Goal: Information Seeking & Learning: Learn about a topic

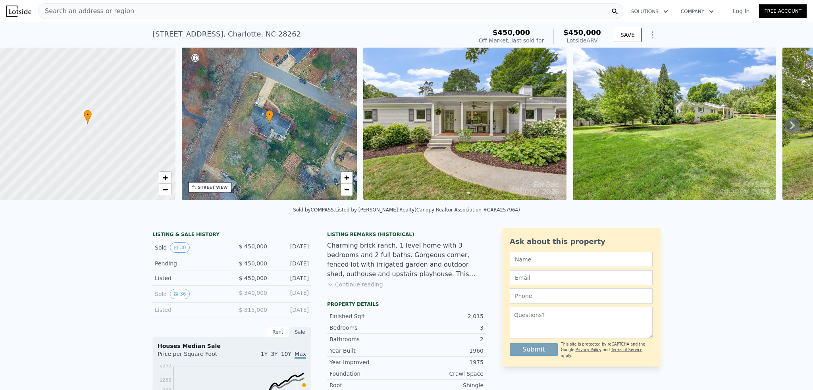
click at [405, 12] on div "Search an address or region" at bounding box center [330, 11] width 585 height 16
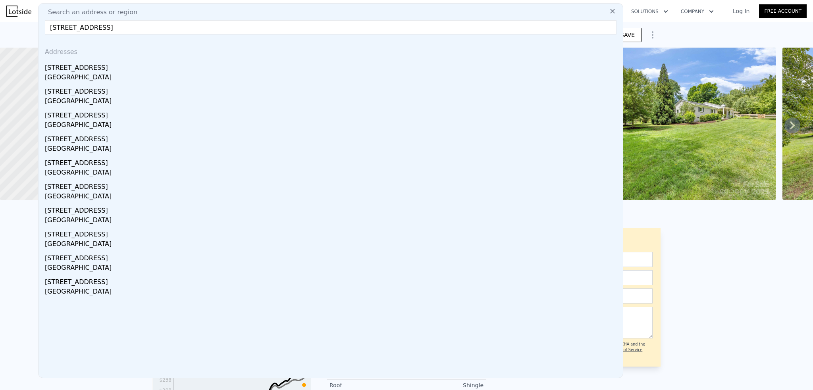
type input "[STREET_ADDRESS]"
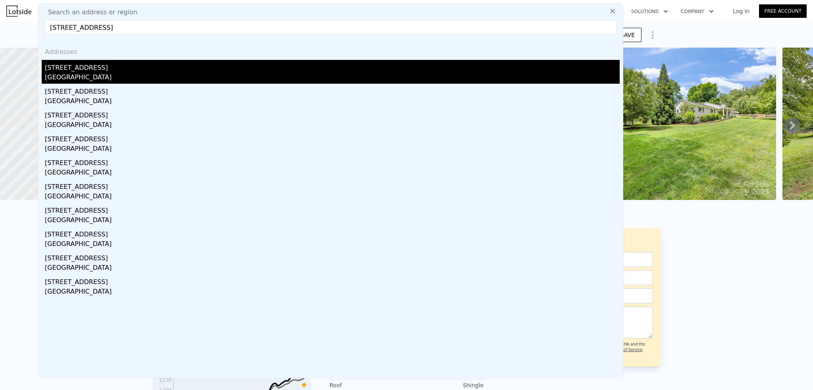
click at [89, 72] on div "[STREET_ADDRESS]" at bounding box center [332, 66] width 575 height 13
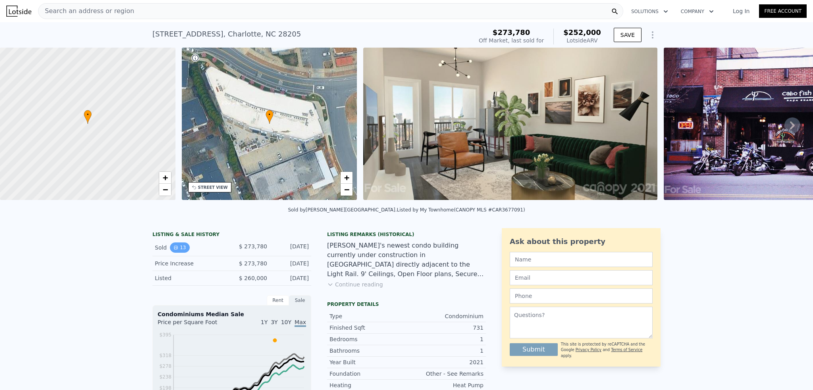
click at [179, 252] on button "13" at bounding box center [179, 248] width 19 height 10
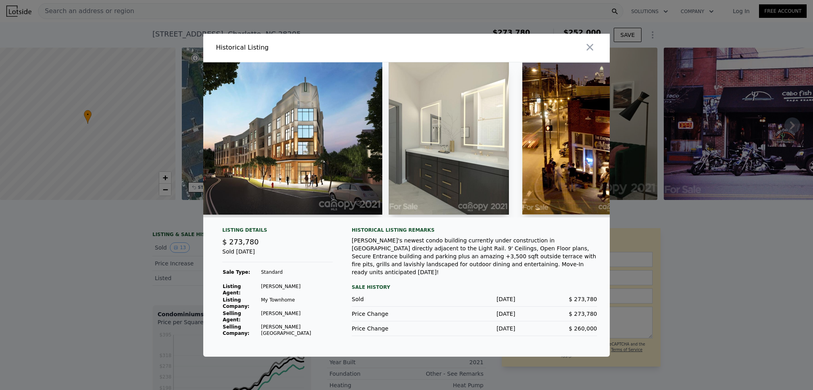
scroll to position [0, 1183]
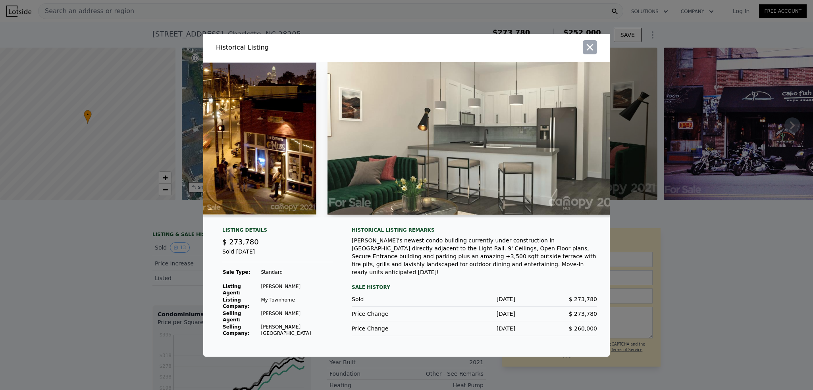
click at [591, 53] on icon "button" at bounding box center [589, 47] width 11 height 11
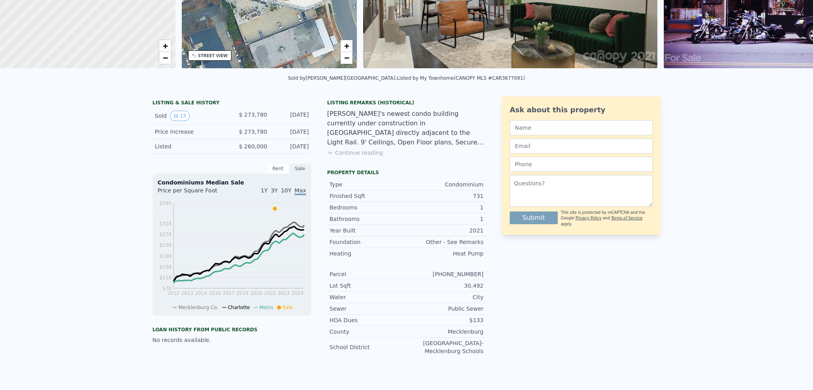
scroll to position [0, 0]
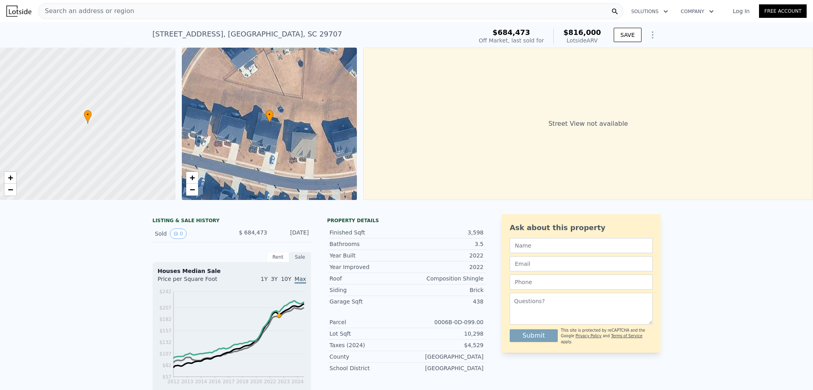
click at [192, 14] on div "Search an address or region" at bounding box center [330, 11] width 585 height 16
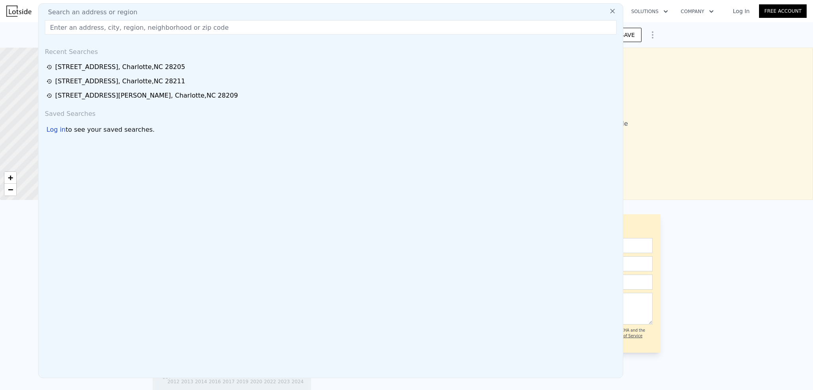
click at [192, 14] on div "Search an address or region" at bounding box center [331, 13] width 578 height 10
click at [194, 23] on input "text" at bounding box center [331, 27] width 572 height 14
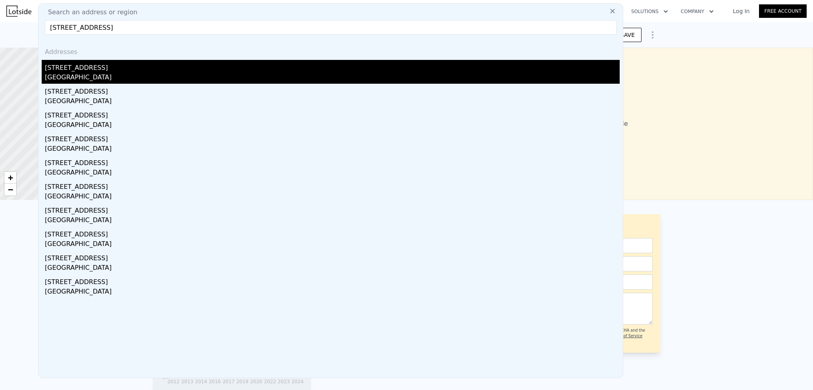
type input "6080 arundale lane fort mill"
click at [83, 71] on div "6080 Arundale Ln" at bounding box center [332, 66] width 575 height 13
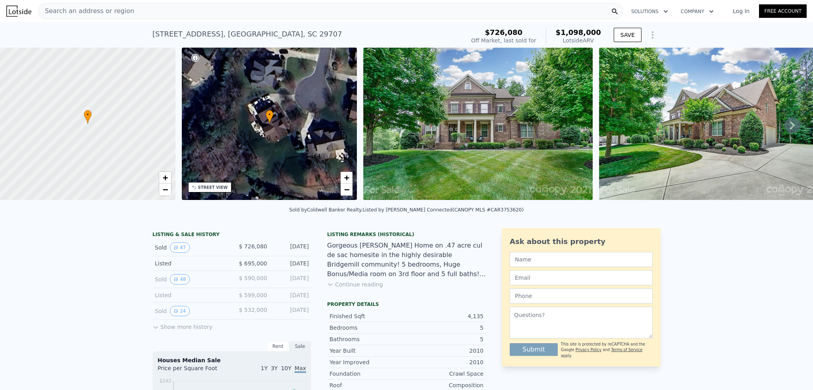
click at [210, 10] on div "Search an address or region" at bounding box center [330, 11] width 585 height 16
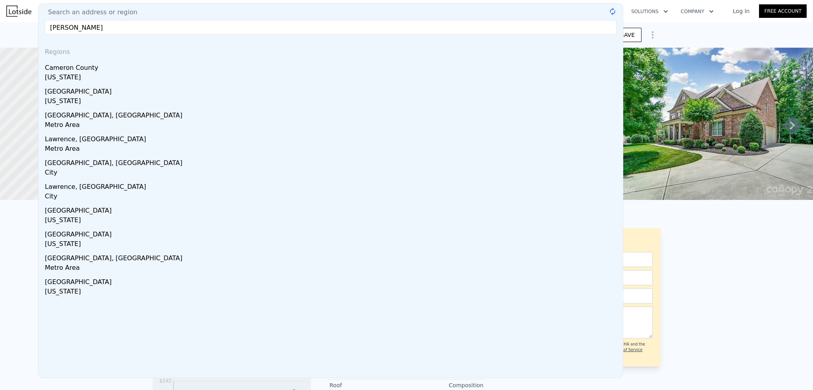
type input "cameron lawson"
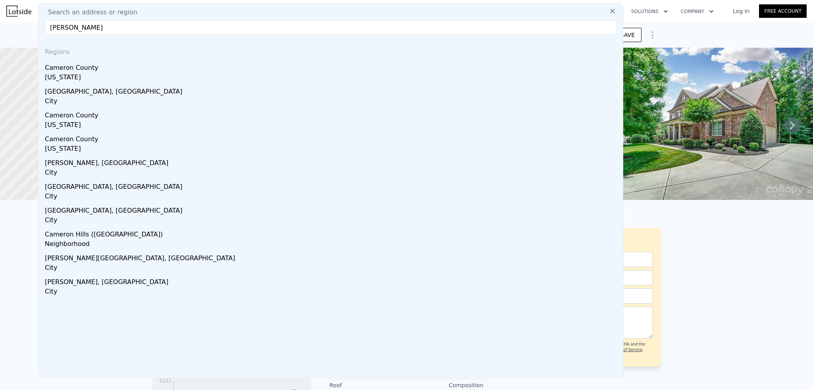
click at [106, 25] on input "cameron lawson" at bounding box center [331, 27] width 572 height 14
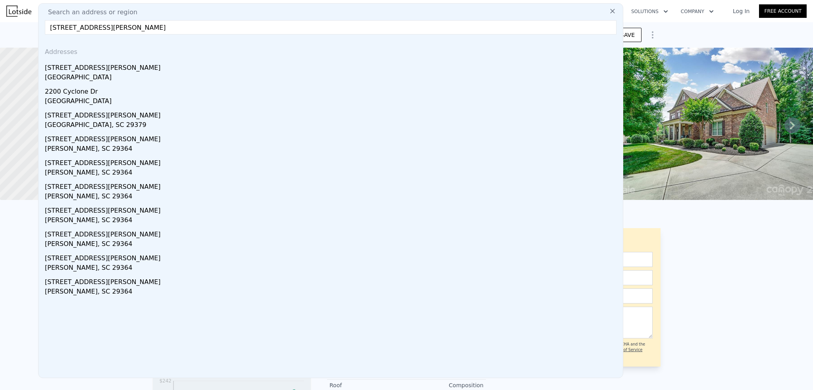
type input "2200 lockhart dr"
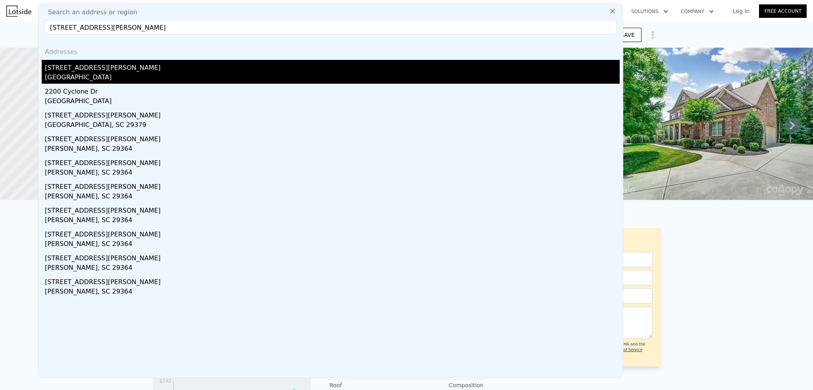
click at [70, 70] on div "2200 Lockhart Dr" at bounding box center [332, 66] width 575 height 13
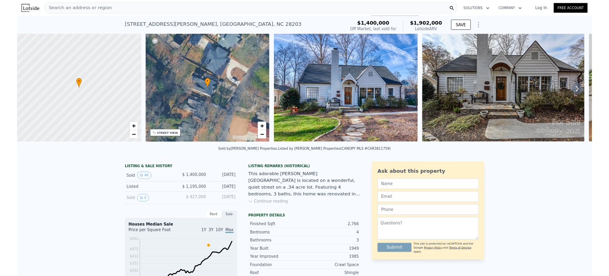
scroll to position [0, 3]
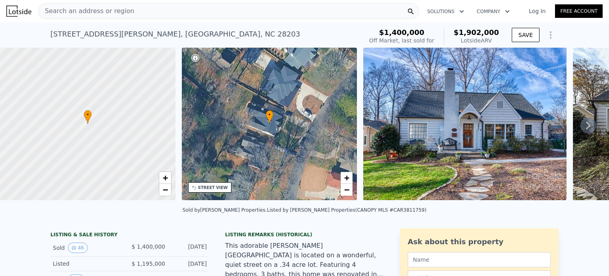
click at [102, 12] on span "Search an address or region" at bounding box center [87, 11] width 96 height 10
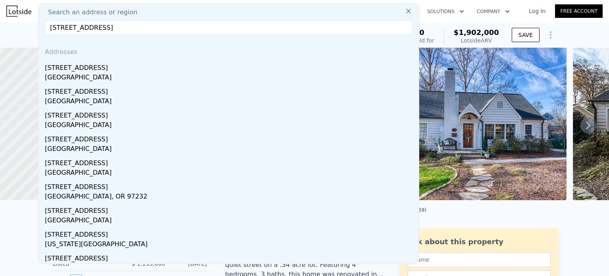
type input "122 26th ave ne"
click at [94, 71] on div "122 26th Ave NE" at bounding box center [230, 66] width 371 height 13
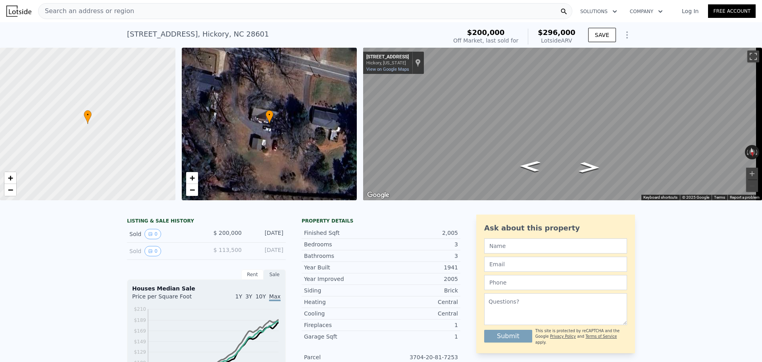
click at [199, 16] on div "Search an address or region" at bounding box center [305, 11] width 534 height 16
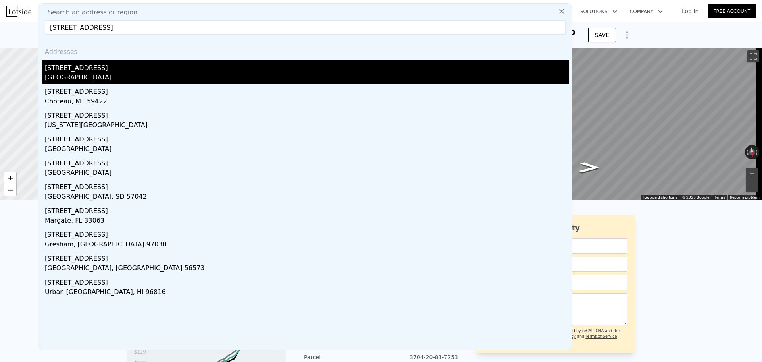
type input "725 9th Ave NW"
click at [81, 74] on div "Hickory, NC 28601" at bounding box center [307, 78] width 524 height 11
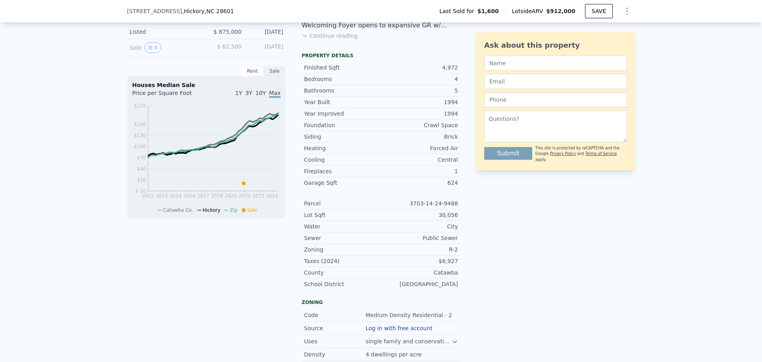
scroll to position [116, 0]
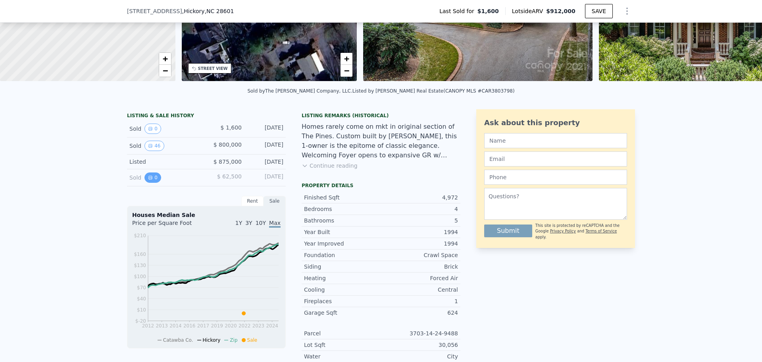
click at [150, 183] on button "0" at bounding box center [153, 177] width 17 height 10
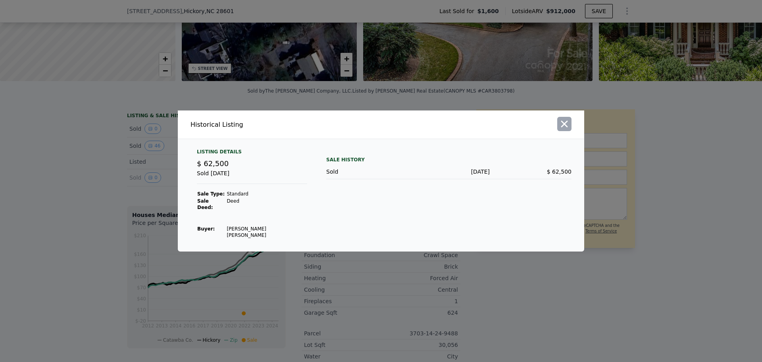
click at [567, 127] on icon "button" at bounding box center [564, 124] width 7 height 7
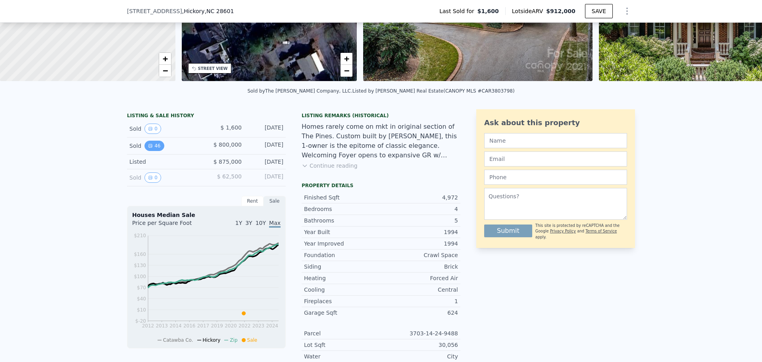
click at [156, 149] on button "46" at bounding box center [154, 146] width 19 height 10
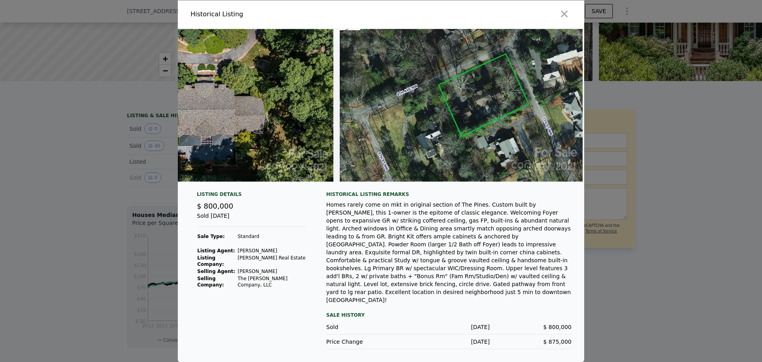
scroll to position [0, 10380]
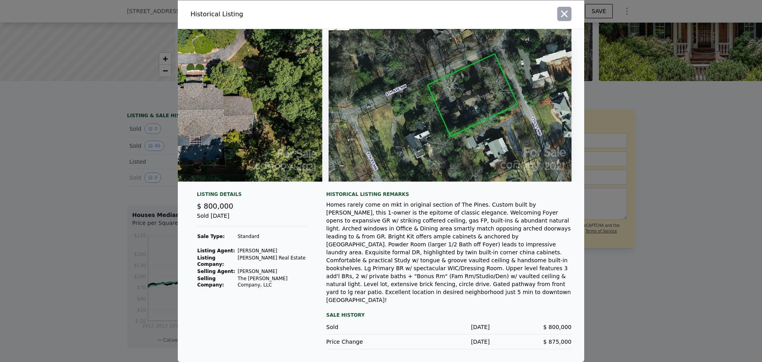
click at [562, 17] on icon "button" at bounding box center [564, 13] width 7 height 7
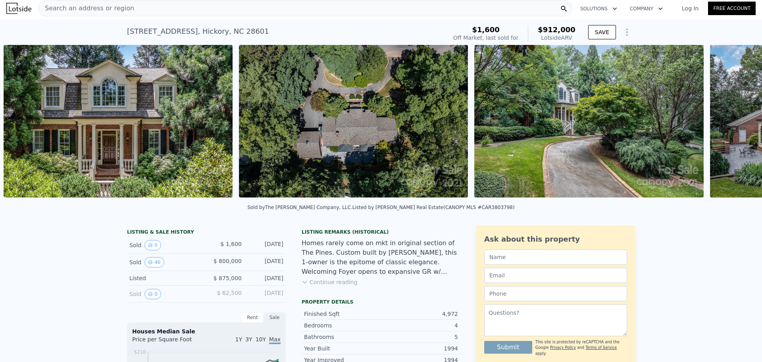
scroll to position [0, 599]
click at [105, 133] on img at bounding box center [117, 121] width 229 height 152
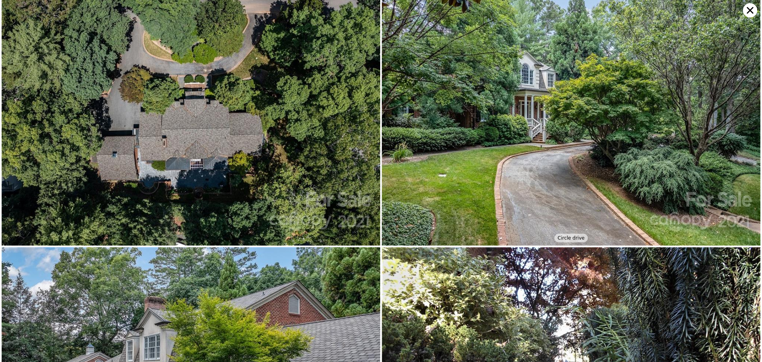
scroll to position [251, 0]
